Goal: Communication & Community: Ask a question

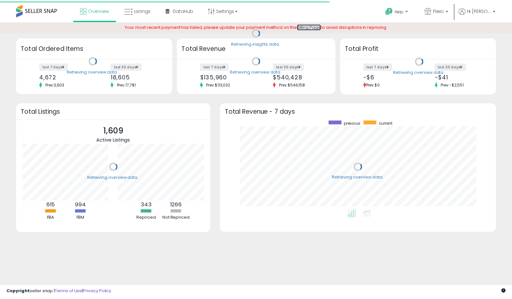
scroll to position [90, 266]
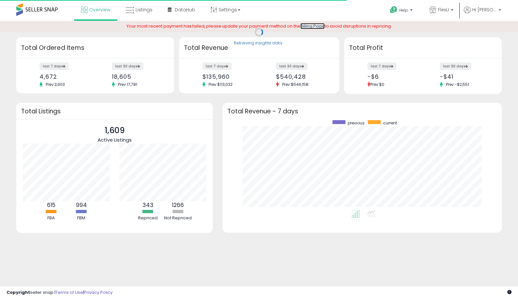
click at [306, 25] on link "Billing Page" at bounding box center [312, 26] width 24 height 6
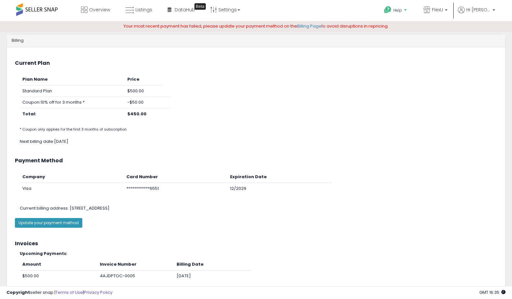
click at [400, 10] on p "Help" at bounding box center [396, 10] width 25 height 7
click at [411, 35] on link "Contact Support" at bounding box center [402, 34] width 35 height 6
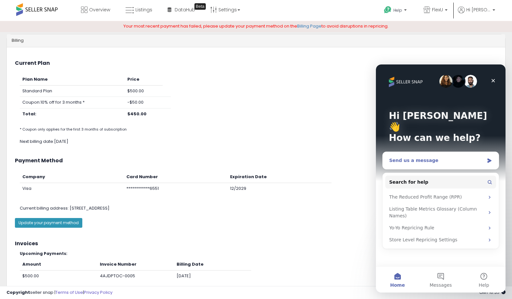
click at [431, 157] on div "Send us a message" at bounding box center [436, 160] width 95 height 7
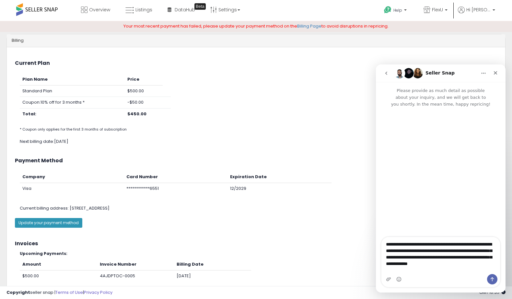
type textarea "**********"
click at [493, 279] on icon "Send a message…" at bounding box center [492, 279] width 5 height 5
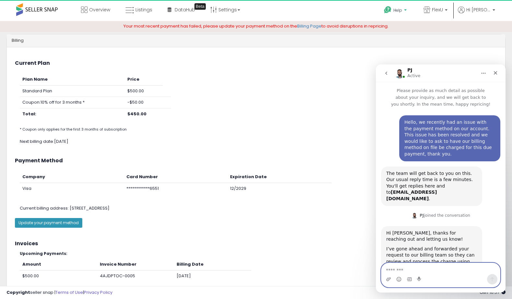
scroll to position [48, 0]
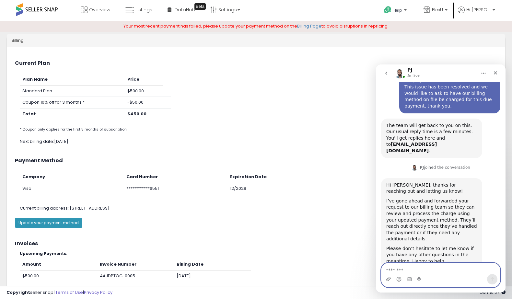
click at [434, 269] on textarea "Message…" at bounding box center [441, 268] width 119 height 11
type textarea "**********"
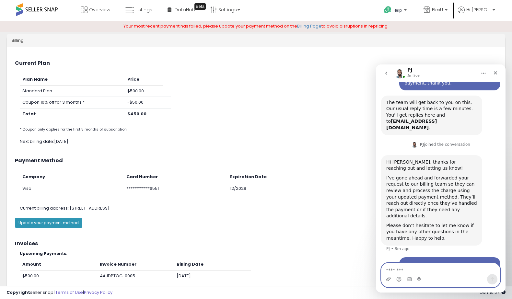
scroll to position [74, 0]
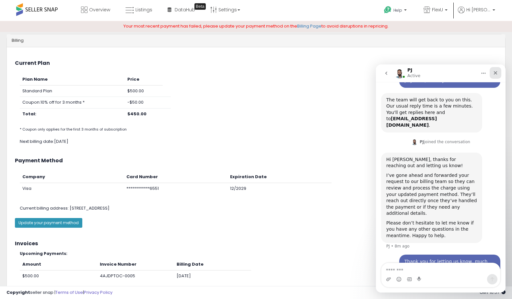
click at [494, 75] on icon "Close" at bounding box center [495, 72] width 5 height 5
